Goal: Task Accomplishment & Management: Manage account settings

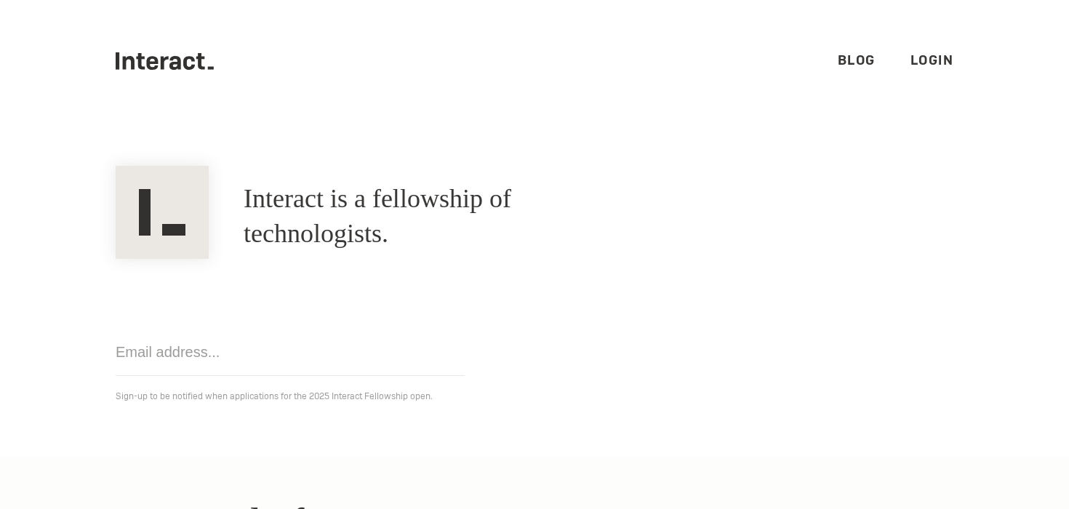
click at [940, 48] on ul ".cls-1{fill:#33312f;} interact-brand-logotype-black Blog Login" at bounding box center [535, 61] width 838 height 122
click at [938, 60] on link "Login" at bounding box center [933, 60] width 44 height 17
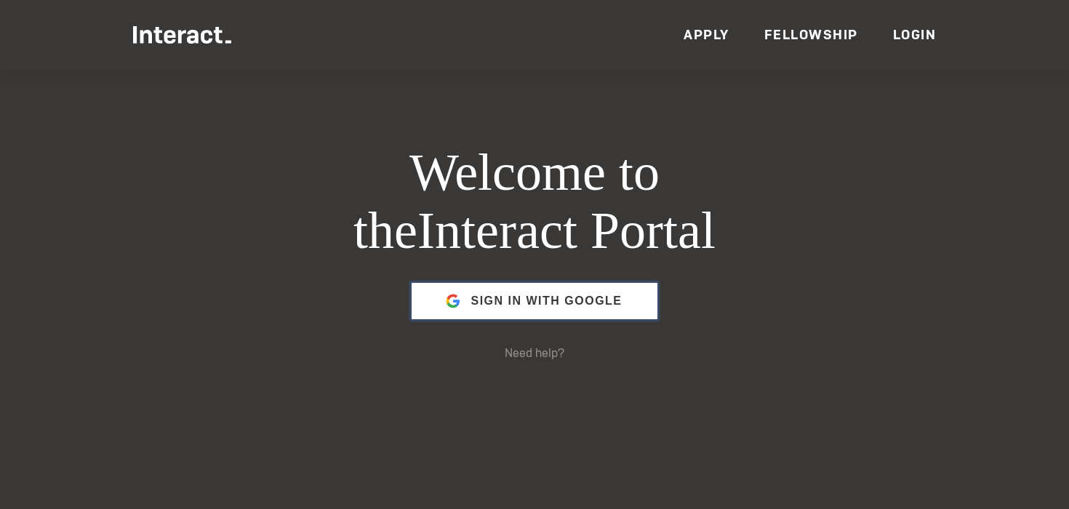
click at [522, 300] on span "Sign in with Google" at bounding box center [546, 301] width 151 height 35
click at [428, 191] on h1 "Welcome to the Interact Portal" at bounding box center [534, 202] width 559 height 116
